Goal: Information Seeking & Learning: Learn about a topic

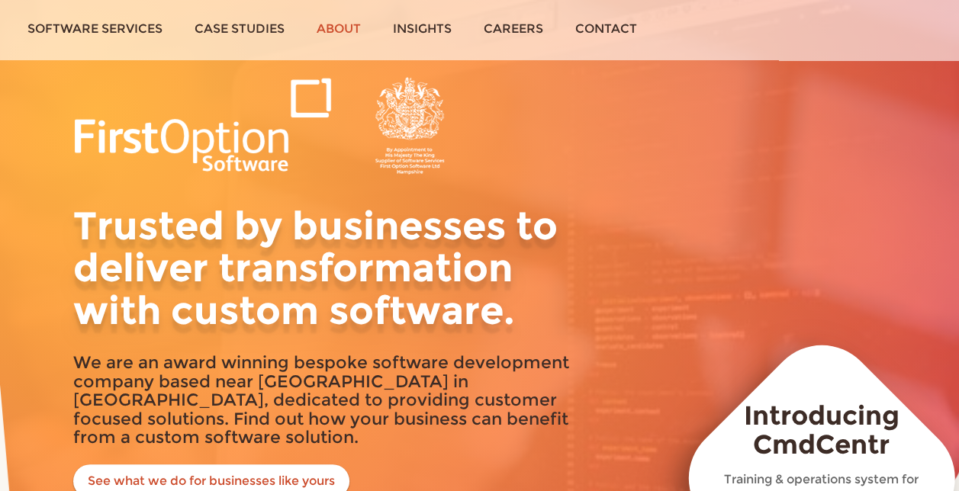
click at [352, 20] on link "About" at bounding box center [339, 28] width 76 height 57
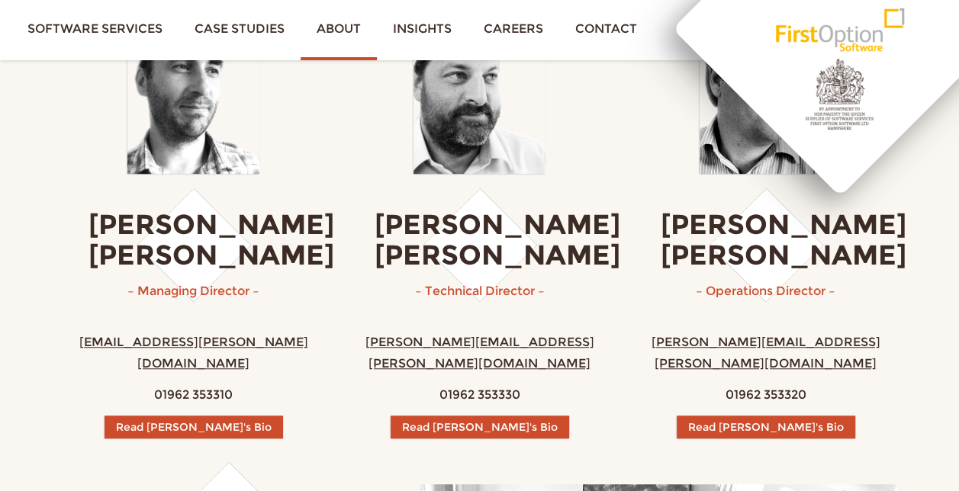
scroll to position [229, 0]
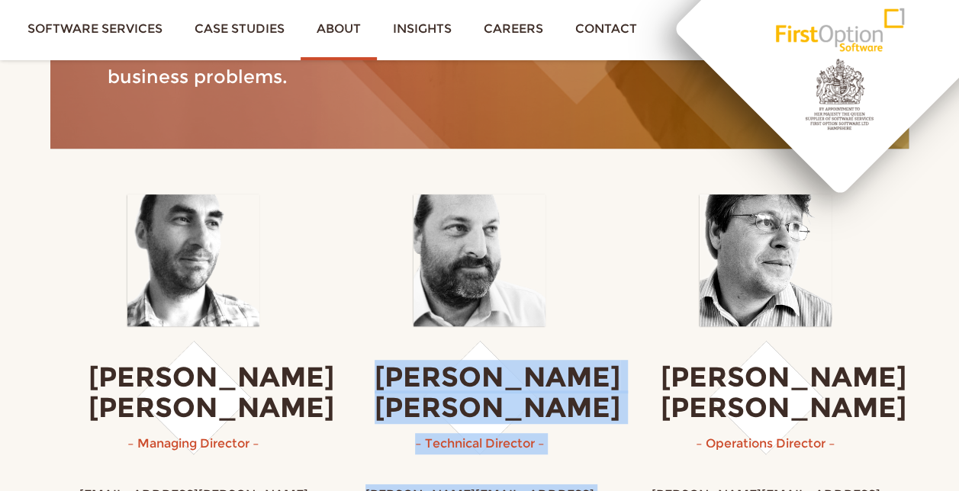
drag, startPoint x: 836, startPoint y: 304, endPoint x: 552, endPoint y: 295, distance: 284.0
click at [552, 295] on div "[PERSON_NAME] – Managing Director – [PERSON_NAME][EMAIL_ADDRESS][PERSON_NAME][D…" at bounding box center [479, 392] width 858 height 427
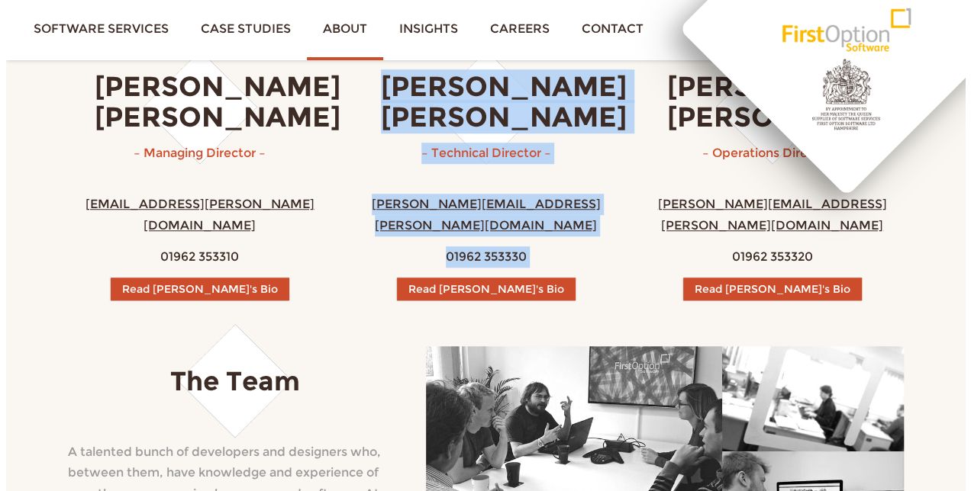
scroll to position [534, 0]
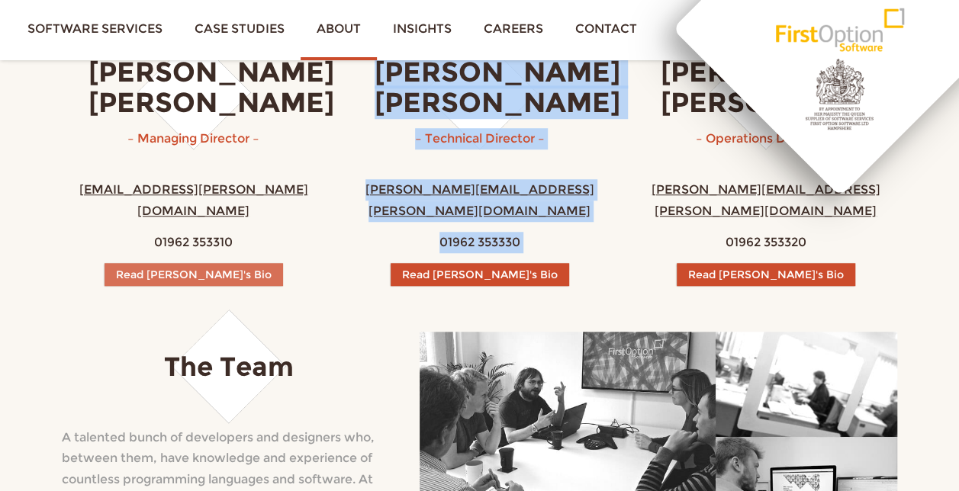
click at [189, 263] on button "Read [PERSON_NAME]'s Bio" at bounding box center [194, 274] width 179 height 23
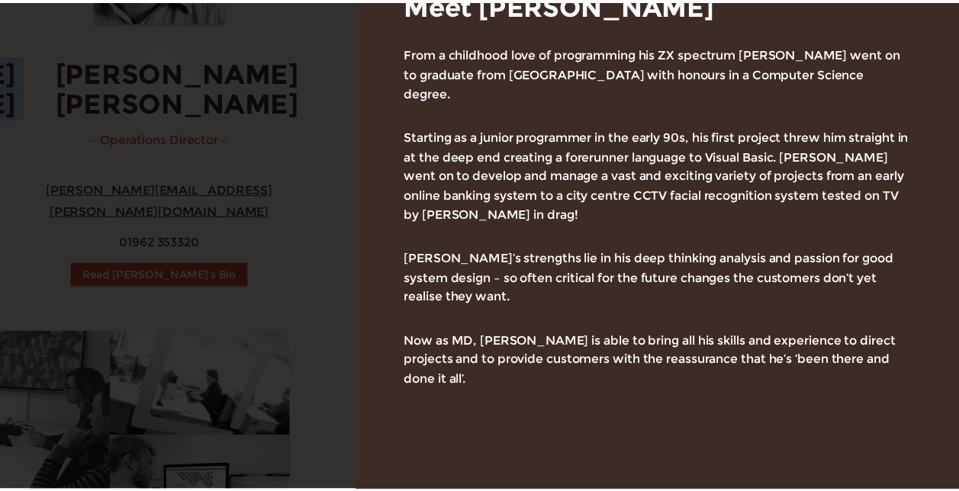
scroll to position [388, 0]
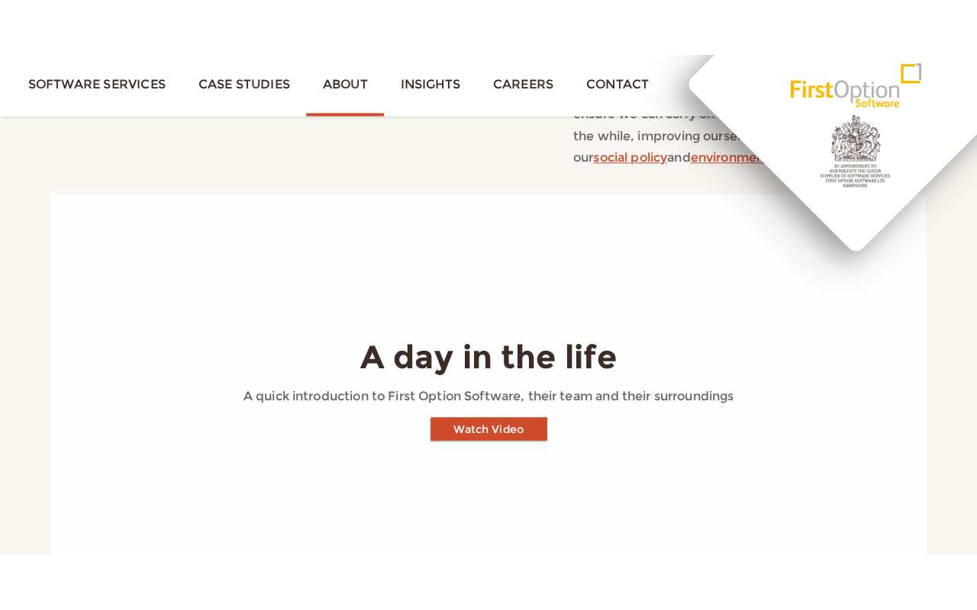
scroll to position [1526, 0]
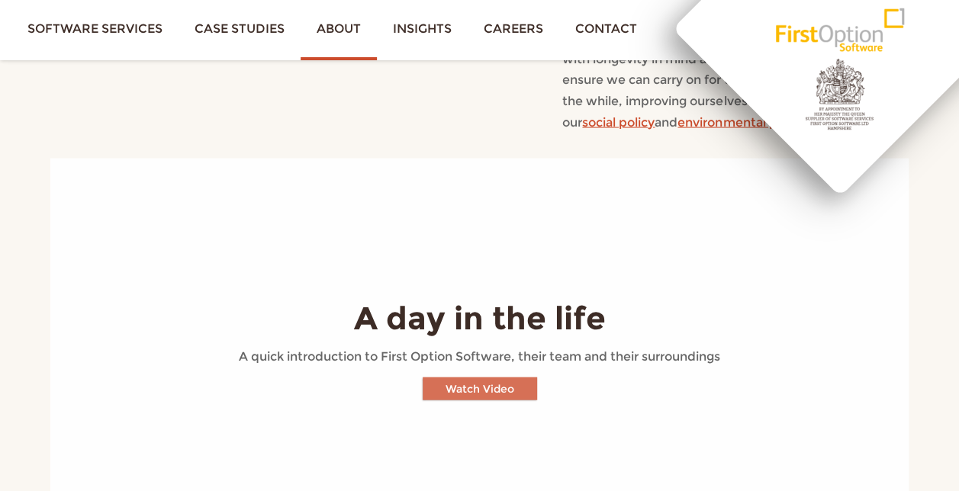
click at [481, 378] on button "Watch Video" at bounding box center [480, 389] width 114 height 23
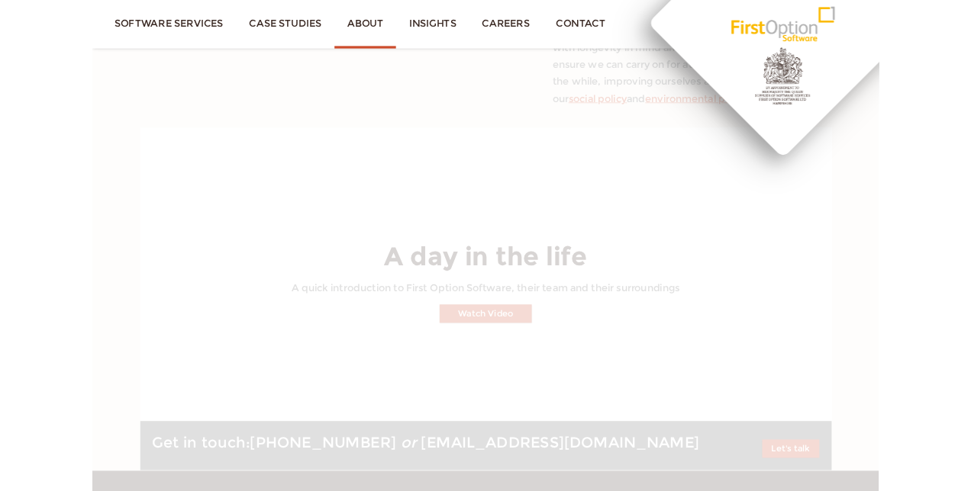
scroll to position [383, 0]
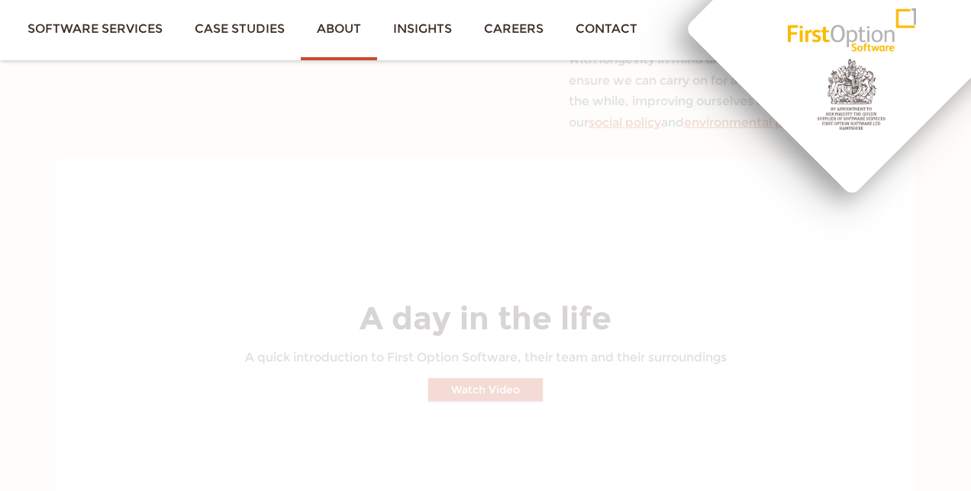
drag, startPoint x: 959, startPoint y: 211, endPoint x: 953, endPoint y: 217, distance: 9.2
click at [915, 211] on div "A day in the life A quick introduction to First Option Software, their team and…" at bounding box center [485, 341] width 858 height 365
